Goal: Transaction & Acquisition: Purchase product/service

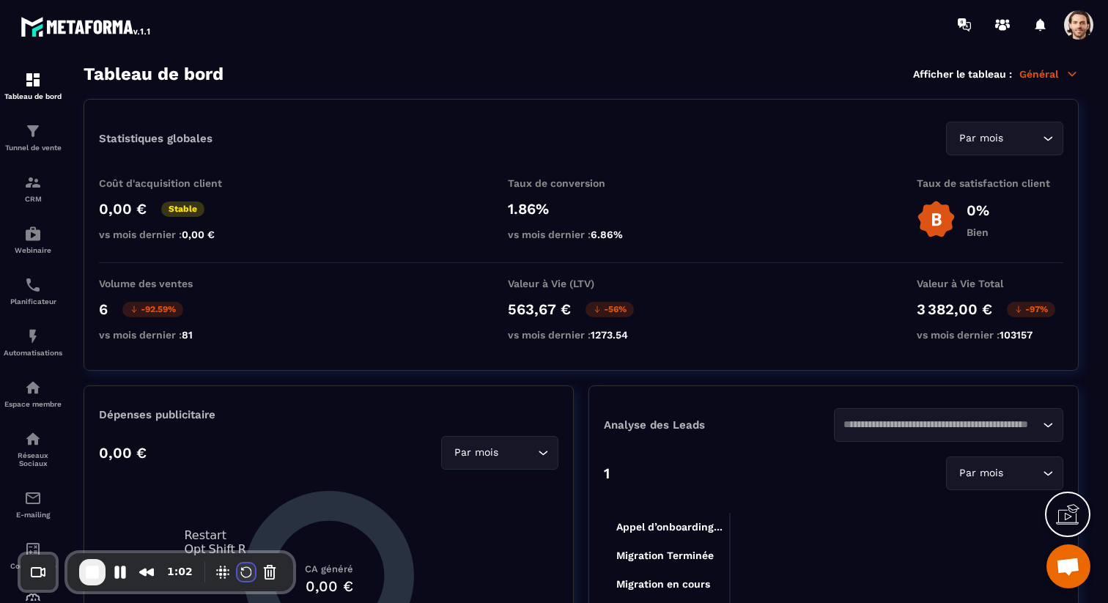
click at [240, 569] on button "Restart Recording" at bounding box center [246, 573] width 18 height 18
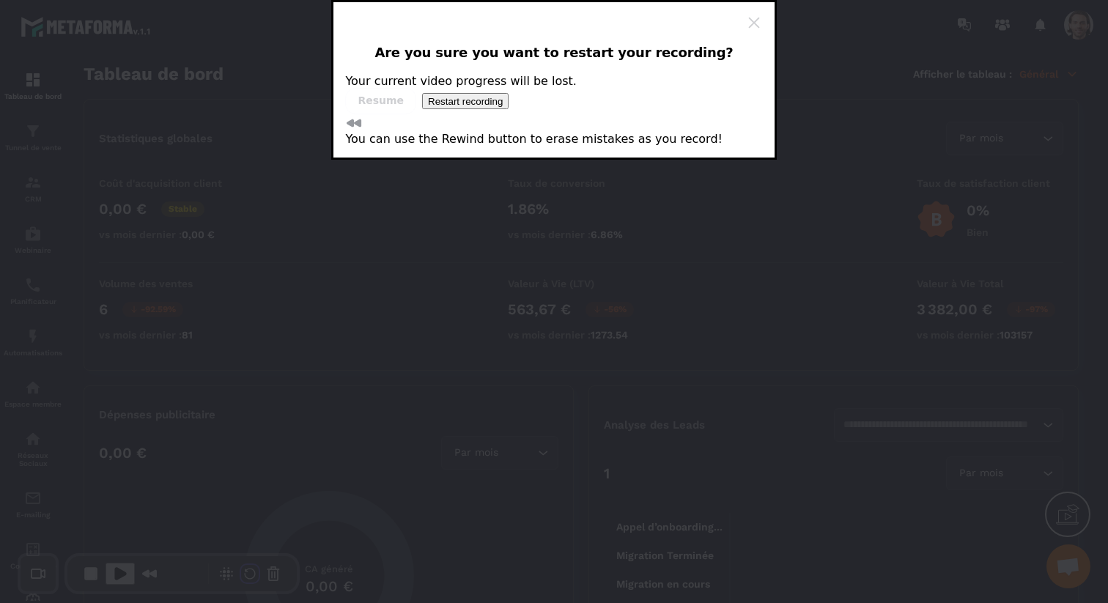
click at [509, 109] on button "Restart recording" at bounding box center [465, 101] width 86 height 16
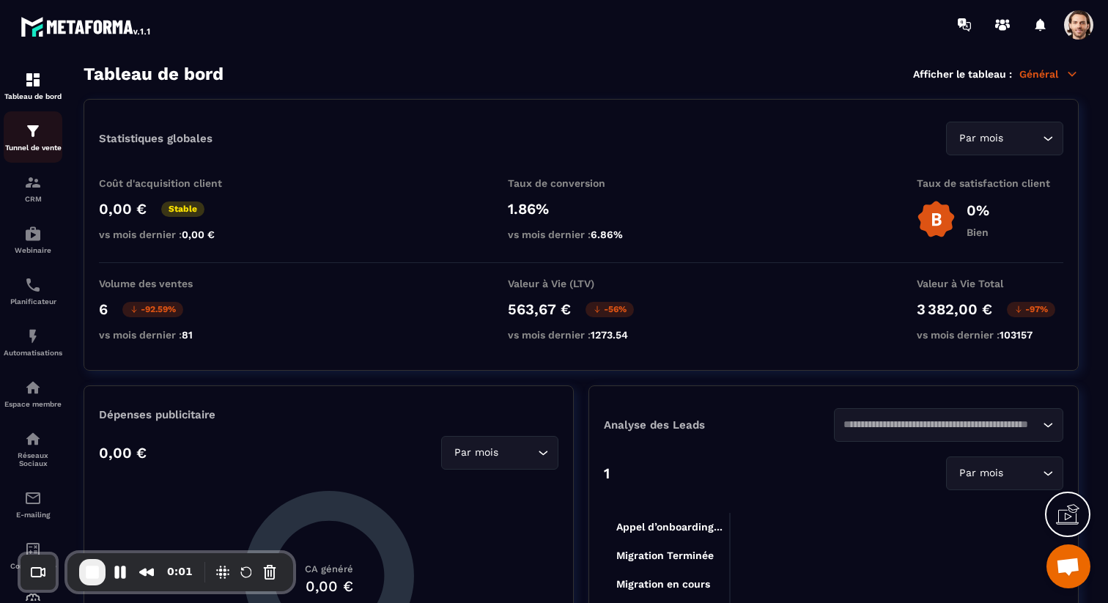
click at [45, 158] on link "Tunnel de vente" at bounding box center [33, 136] width 59 height 51
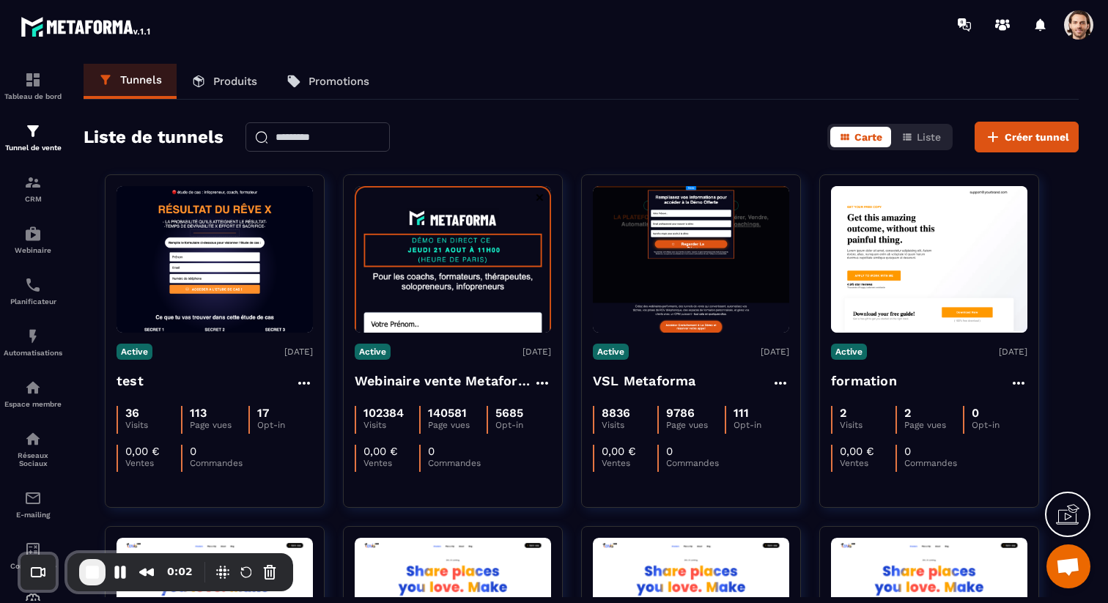
click at [227, 88] on link "Produits" at bounding box center [224, 81] width 95 height 35
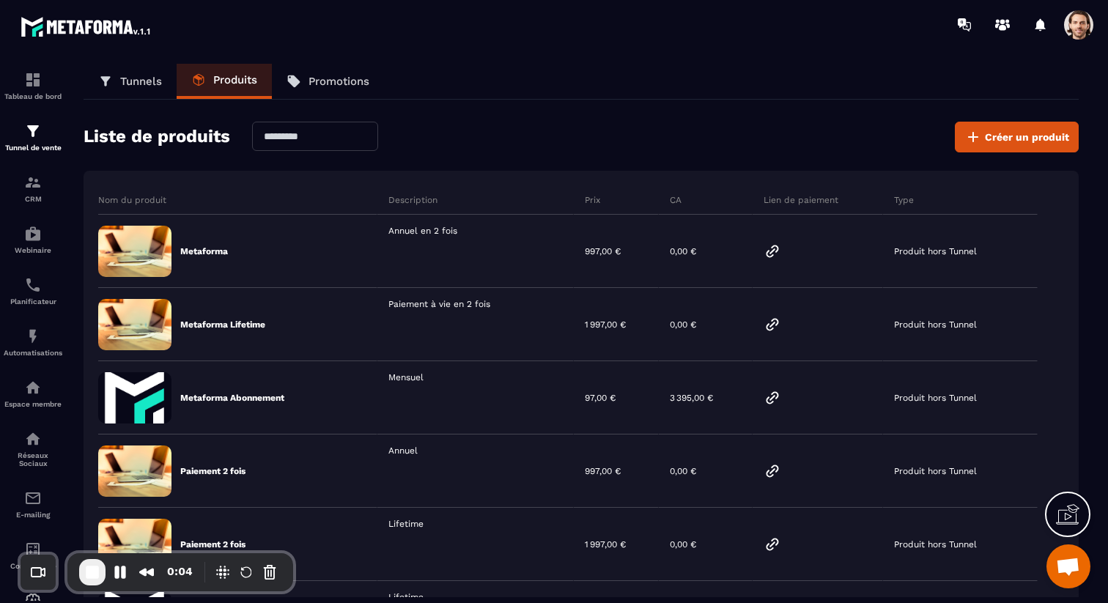
click at [1090, 26] on span at bounding box center [1078, 24] width 29 height 29
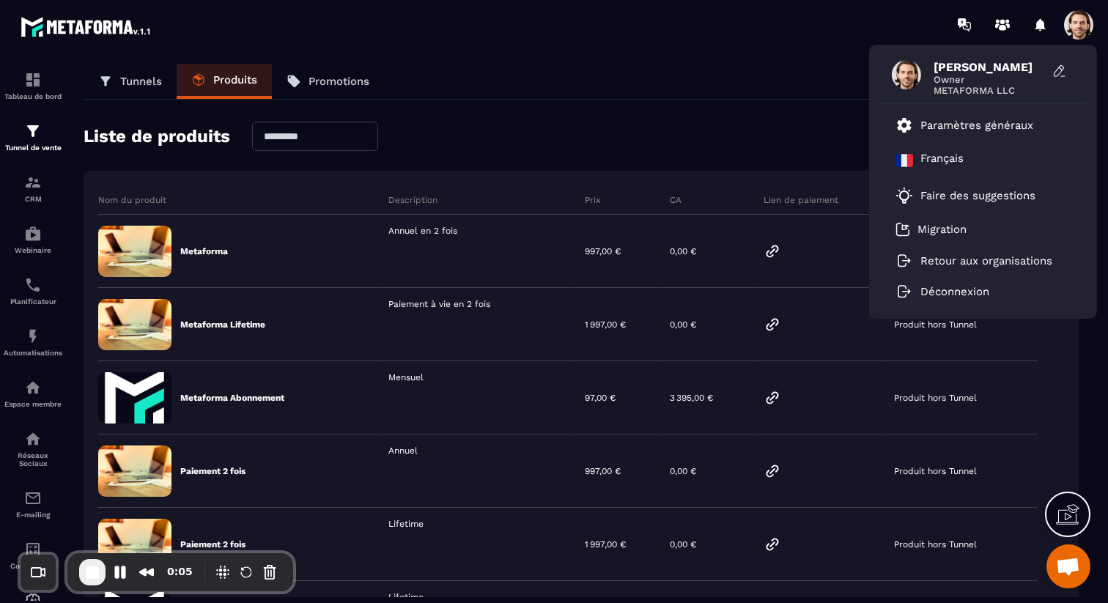
click at [753, 49] on section "Tableau de bord Tunnel de vente CRM Webinaire Planificateur Automatisations Esp…" at bounding box center [554, 330] width 1108 height 563
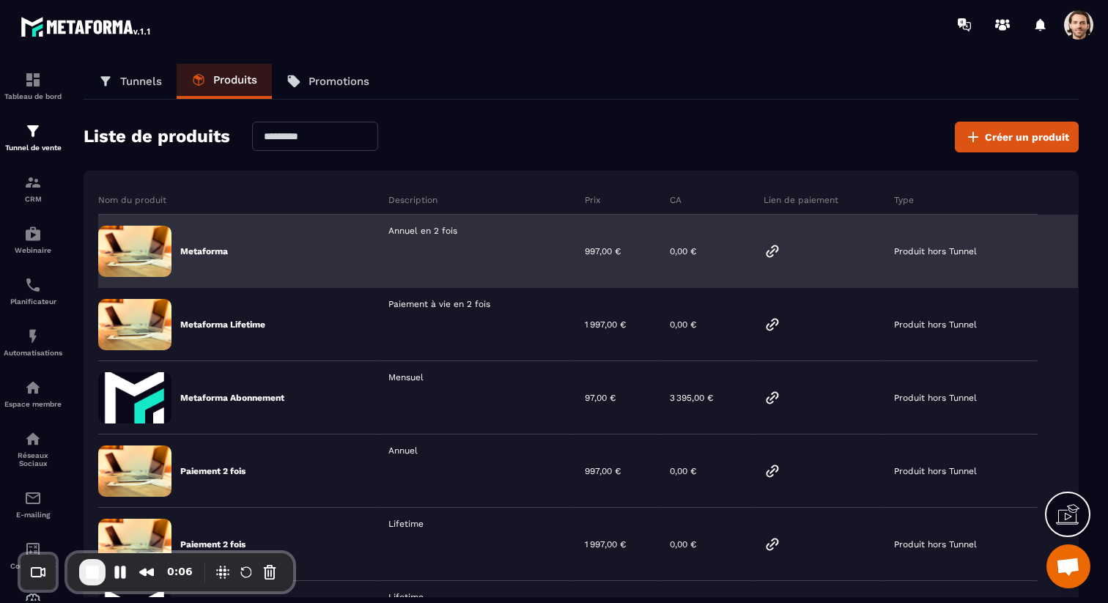
click at [771, 254] on icon at bounding box center [773, 252] width 18 height 18
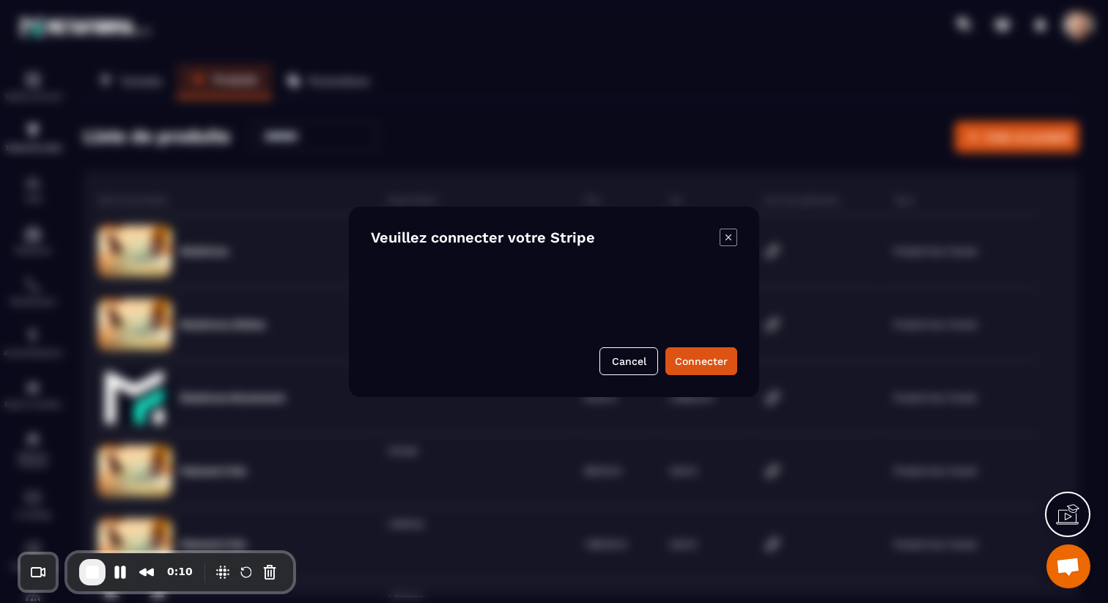
click at [730, 242] on icon "Modal window" at bounding box center [729, 238] width 18 height 18
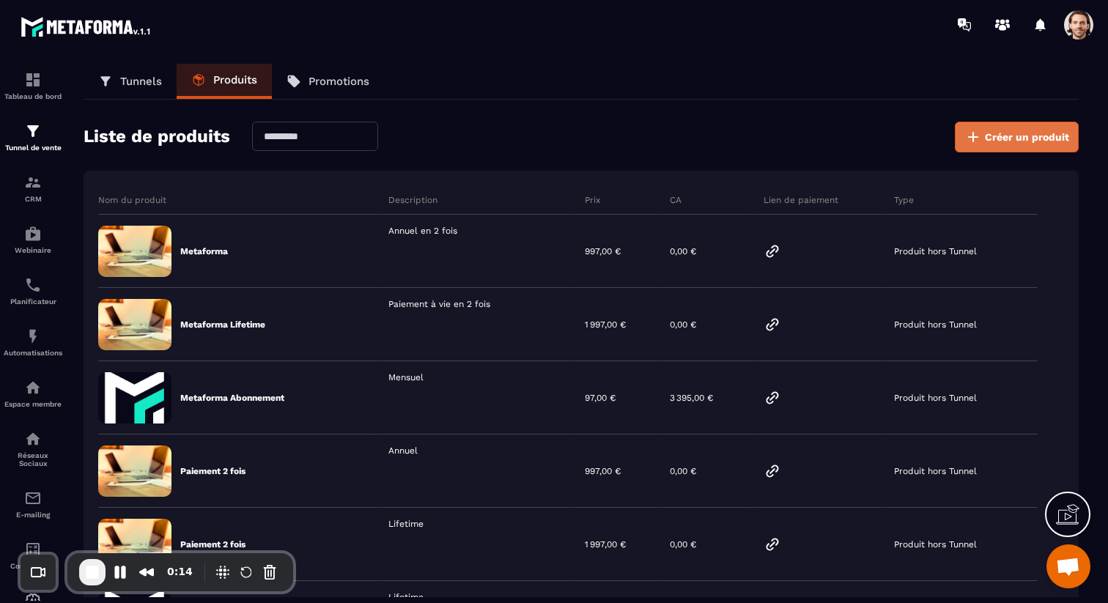
click at [1007, 135] on span "Créer un produit" at bounding box center [1027, 137] width 84 height 15
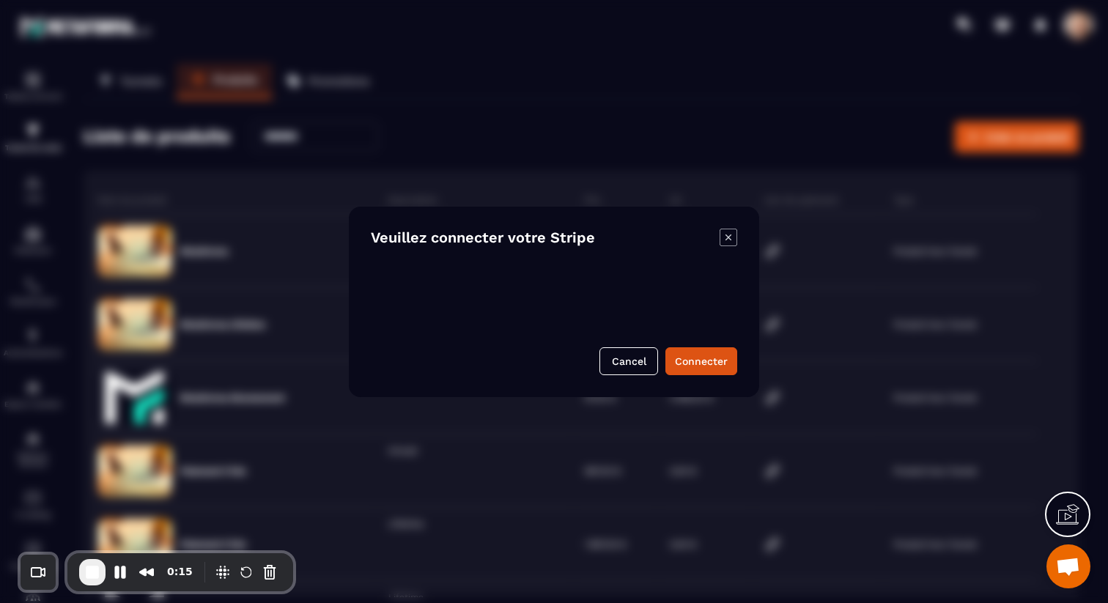
click at [727, 239] on icon "Modal window" at bounding box center [729, 238] width 18 height 18
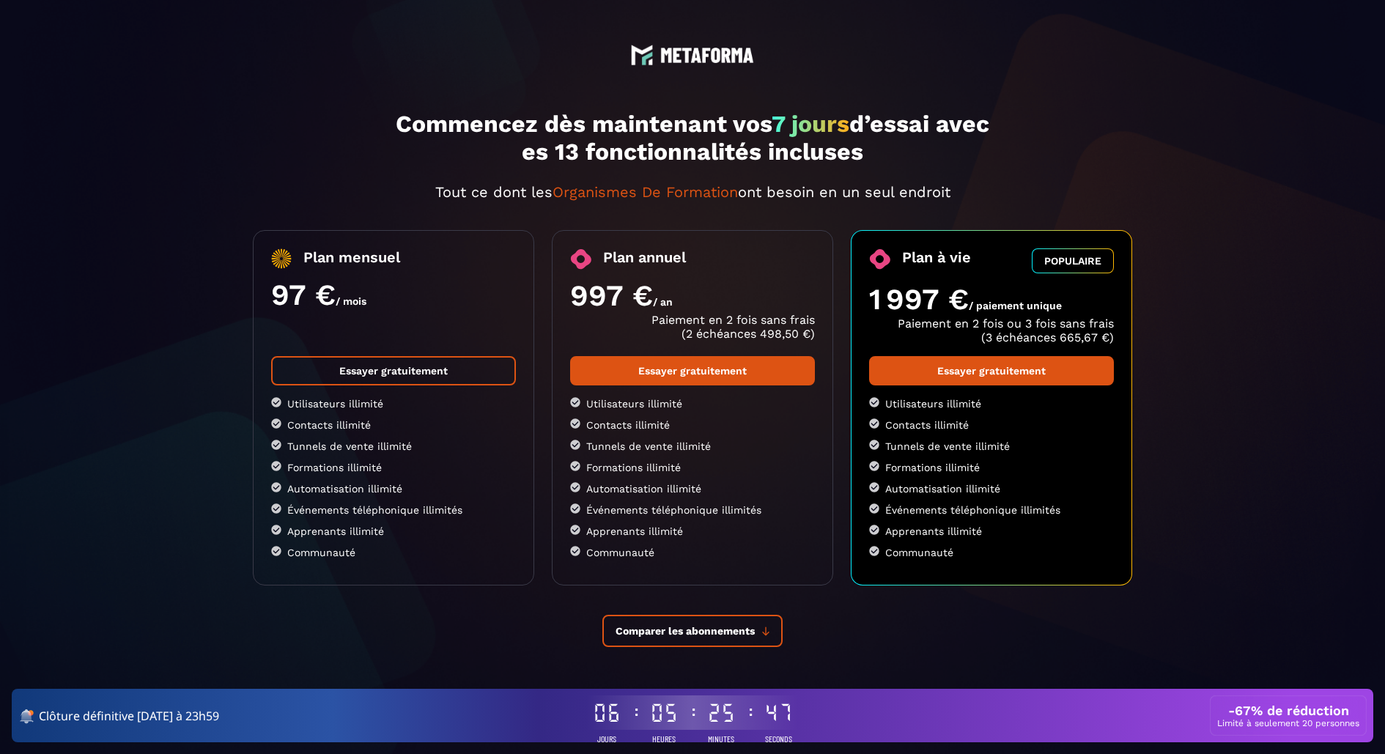
click at [410, 371] on link "Essayer gratuitement" at bounding box center [393, 370] width 245 height 29
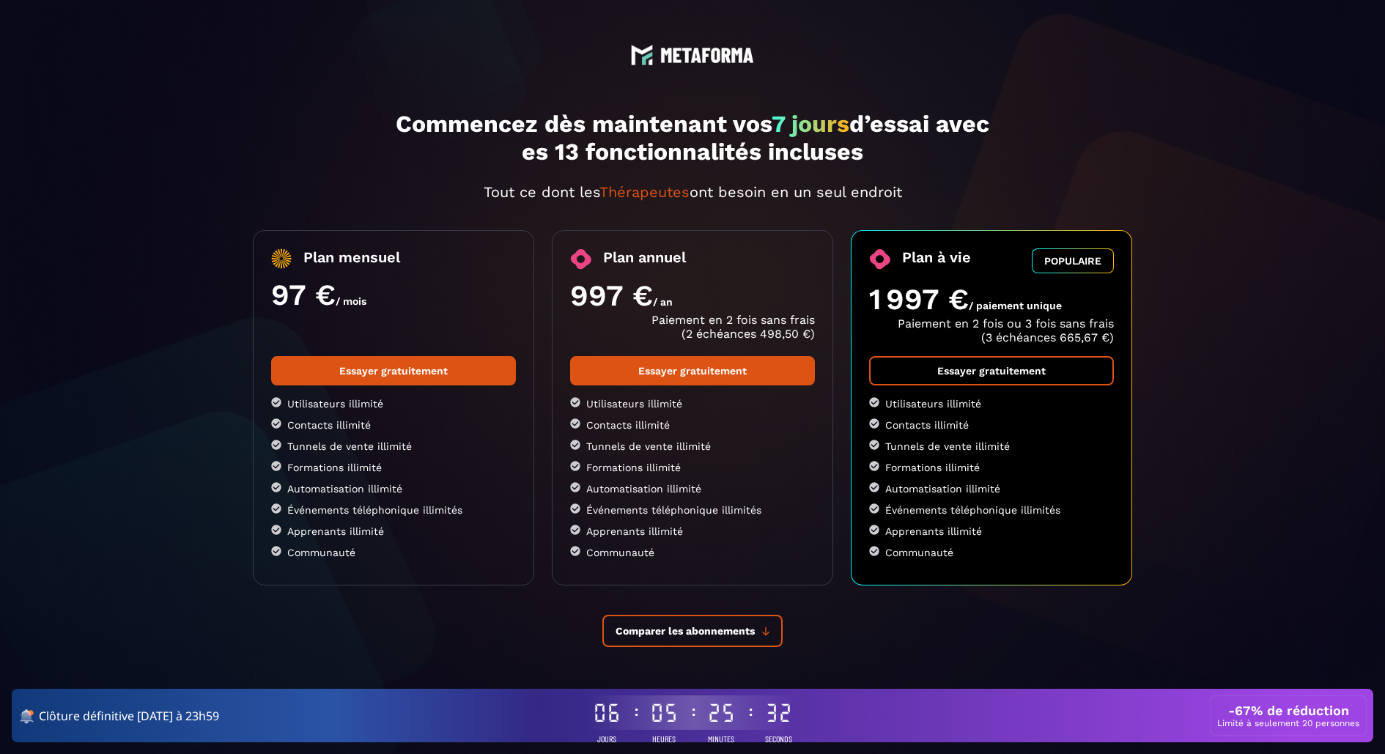
click at [982, 379] on link "Essayer gratuitement" at bounding box center [991, 370] width 245 height 29
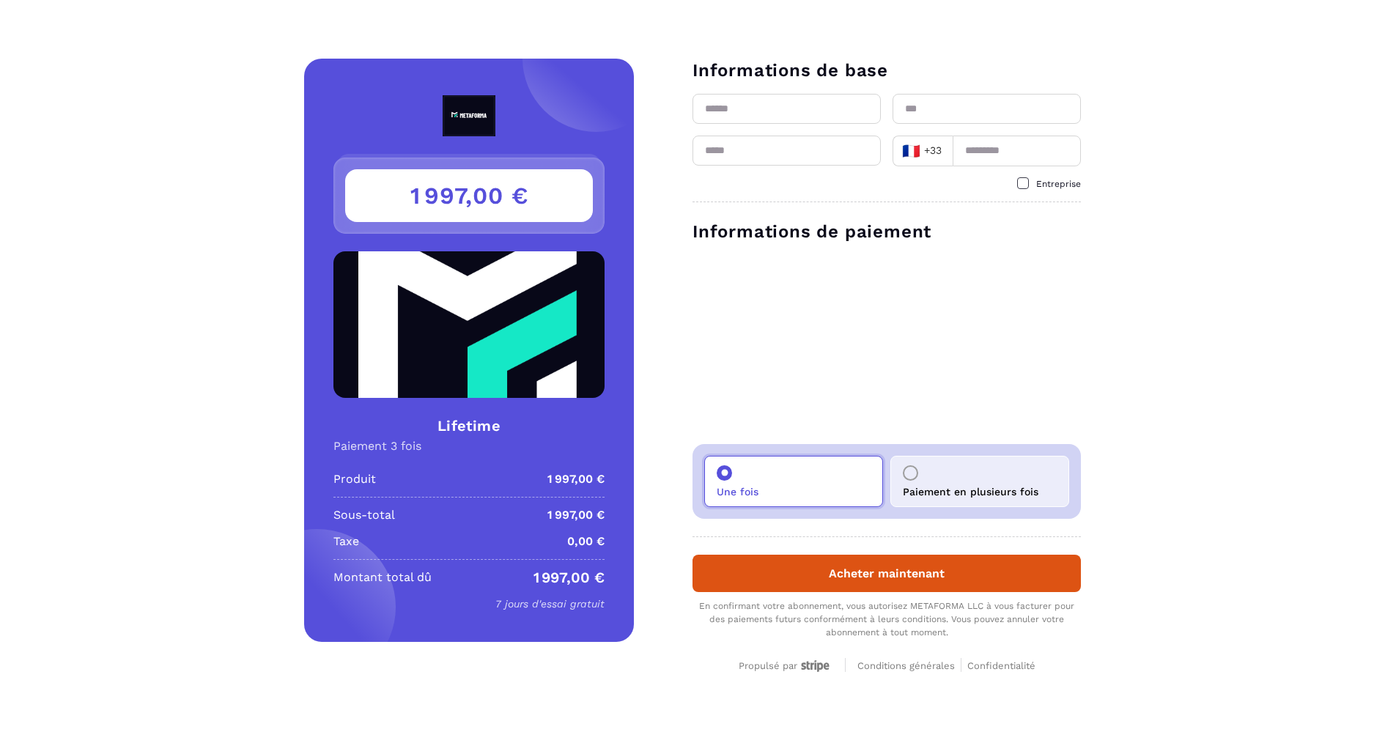
click at [961, 481] on div "Paiement en plusieurs fois" at bounding box center [979, 481] width 179 height 51
